Goal: Task Accomplishment & Management: Use online tool/utility

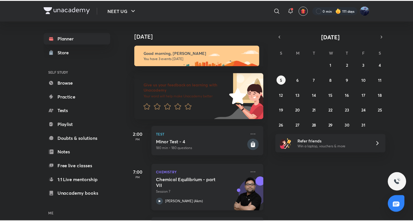
scroll to position [37, 0]
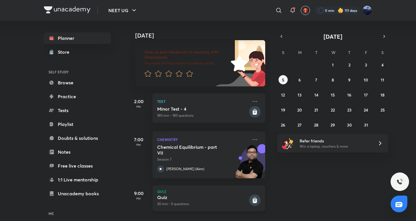
drag, startPoint x: 215, startPoint y: 208, endPoint x: 219, endPoint y: 199, distance: 10.5
click at [216, 206] on div "9:00 PM Quiz Quiz 30 min • 0 questions" at bounding box center [196, 197] width 138 height 38
click at [220, 196] on div "Quiz 30 min • 0 questions" at bounding box center [202, 200] width 91 height 12
click at [221, 195] on h5 "Quiz" at bounding box center [202, 197] width 91 height 6
